Goal: Task Accomplishment & Management: Manage account settings

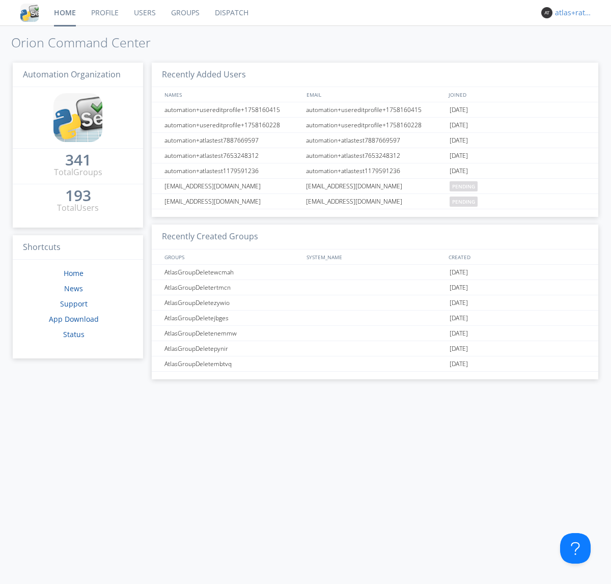
click at [571, 13] on div "atlas+ratelimit" at bounding box center [574, 13] width 38 height 10
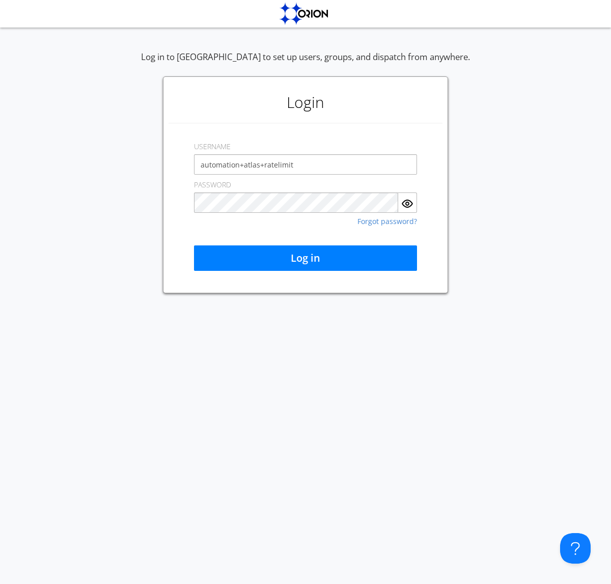
type input "automation+atlas+ratelimit"
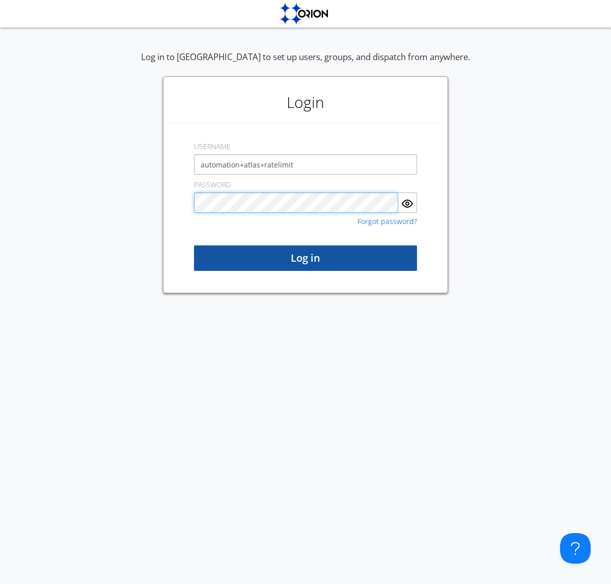
click at [305, 258] on button "Log in" at bounding box center [305, 257] width 223 height 25
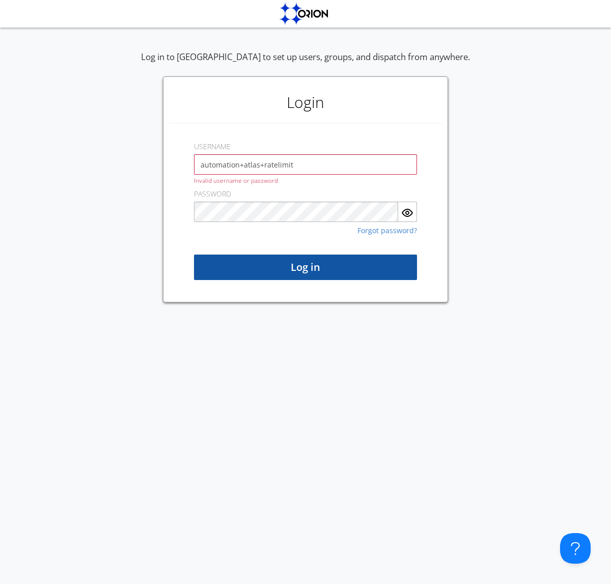
click at [305, 267] on button "Log in" at bounding box center [305, 267] width 223 height 25
